Goal: Use online tool/utility: Utilize a website feature to perform a specific function

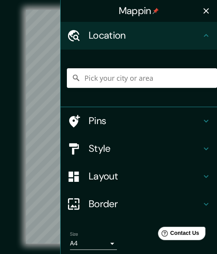
click at [73, 78] on icon at bounding box center [75, 77] width 9 height 9
click at [83, 76] on input "Pick your city or area" at bounding box center [142, 78] width 150 height 20
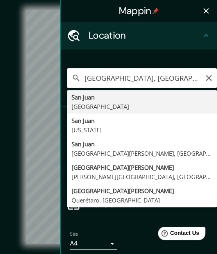
click at [76, 79] on input "[GEOGRAPHIC_DATA], [GEOGRAPHIC_DATA], [GEOGRAPHIC_DATA]" at bounding box center [142, 78] width 150 height 20
click at [85, 78] on input "[GEOGRAPHIC_DATA], [GEOGRAPHIC_DATA], [GEOGRAPHIC_DATA]" at bounding box center [142, 78] width 150 height 20
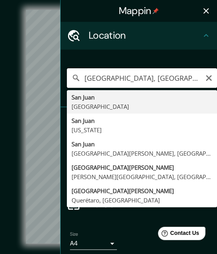
click at [124, 81] on input "[GEOGRAPHIC_DATA], [GEOGRAPHIC_DATA], [GEOGRAPHIC_DATA]" at bounding box center [142, 78] width 150 height 20
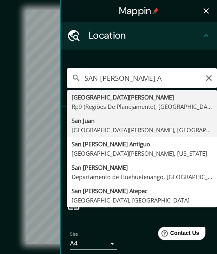
type input "[GEOGRAPHIC_DATA][PERSON_NAME], [GEOGRAPHIC_DATA][PERSON_NAME], [GEOGRAPHIC_DAT…"
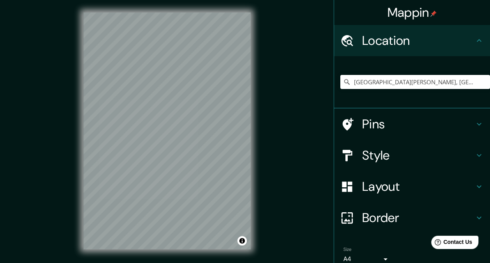
click at [216, 187] on h4 "Layout" at bounding box center [418, 187] width 112 height 16
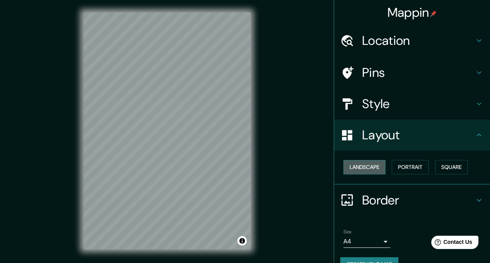
click at [216, 167] on button "Landscape" at bounding box center [365, 167] width 42 height 14
